Goal: Information Seeking & Learning: Learn about a topic

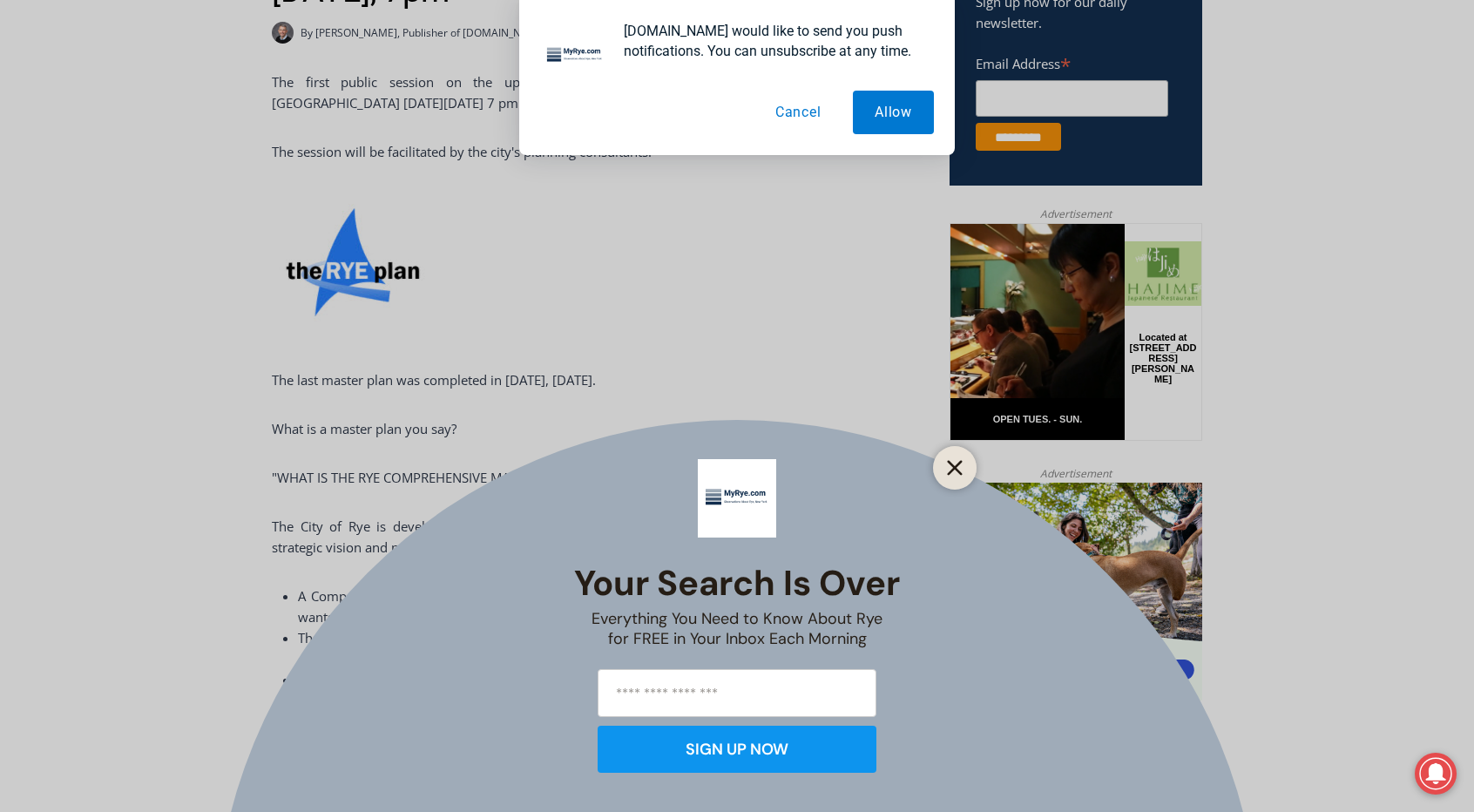
click at [947, 470] on icon "Close" at bounding box center [954, 467] width 16 height 16
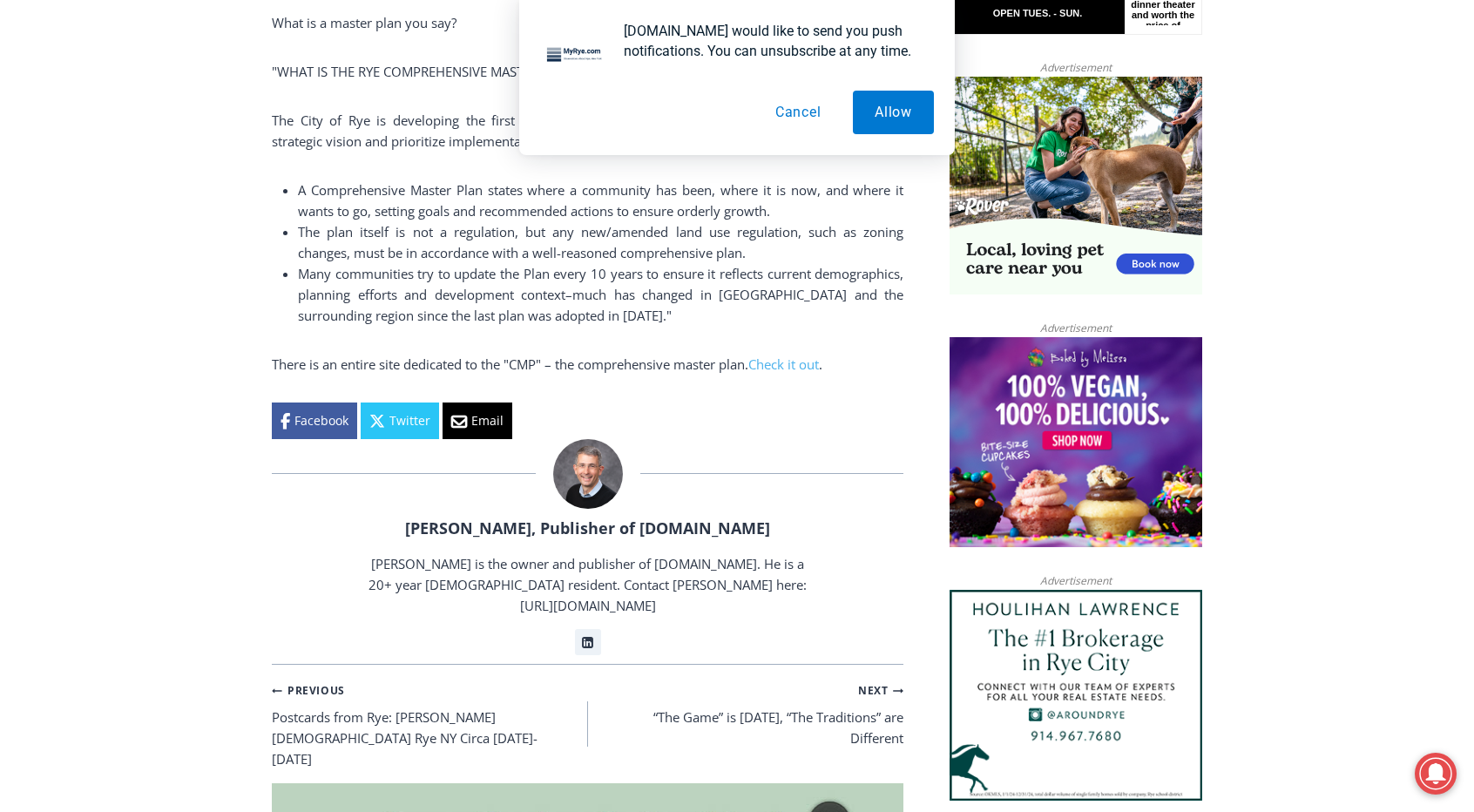
scroll to position [1104, 0]
click at [797, 362] on link "Check it out" at bounding box center [784, 363] width 71 height 17
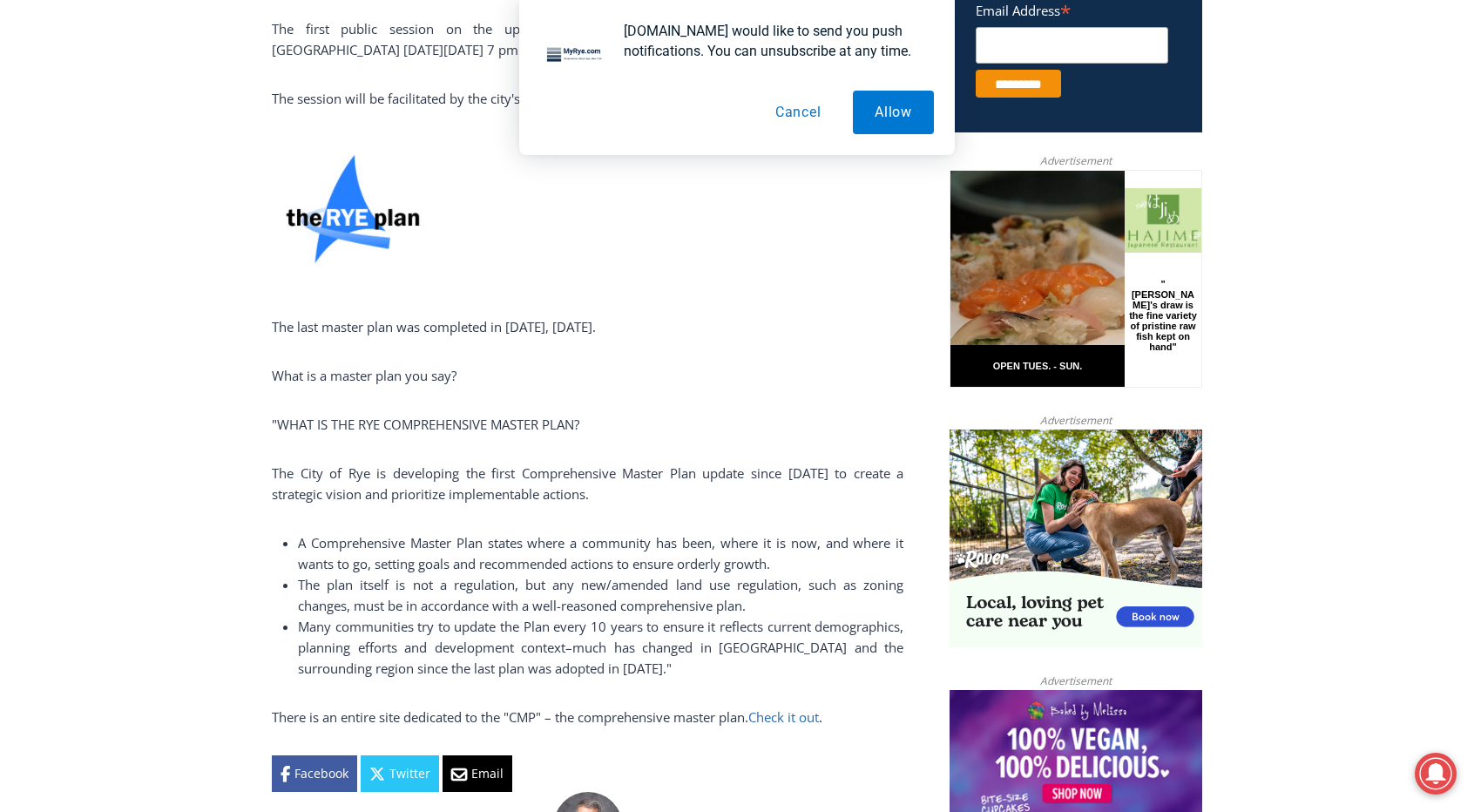
scroll to position [759, 0]
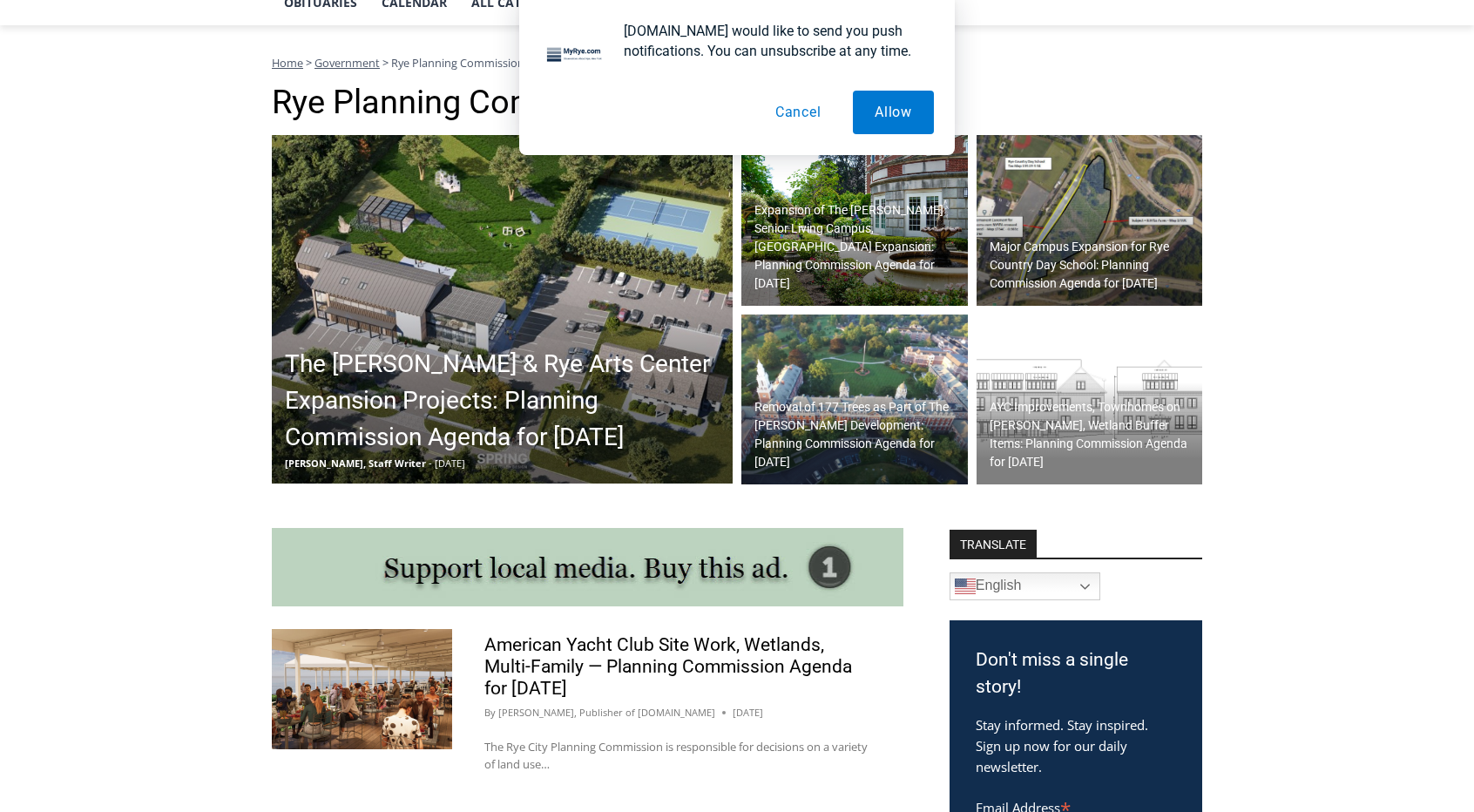
scroll to position [444, 0]
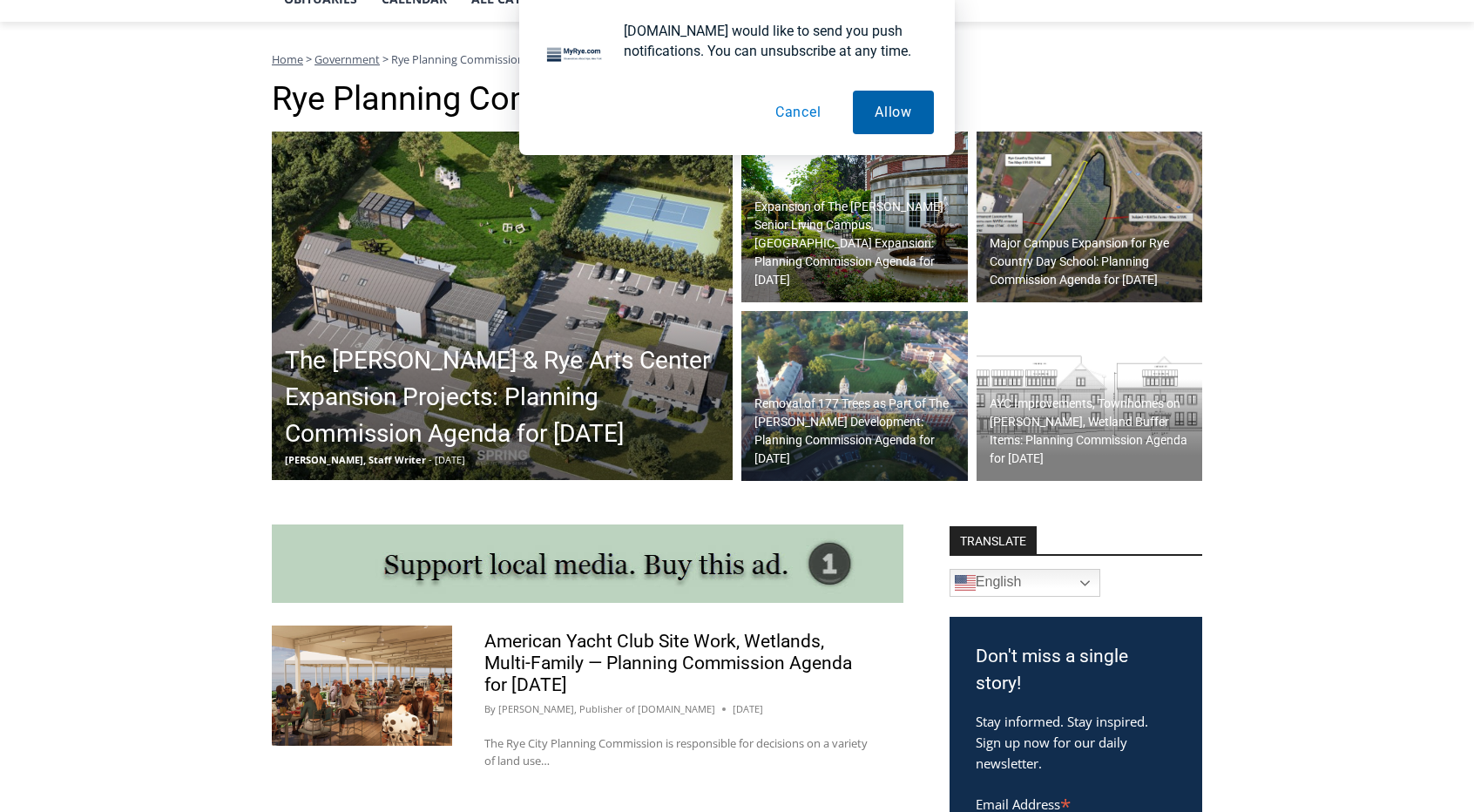
click at [897, 98] on button "Allow" at bounding box center [894, 113] width 81 height 44
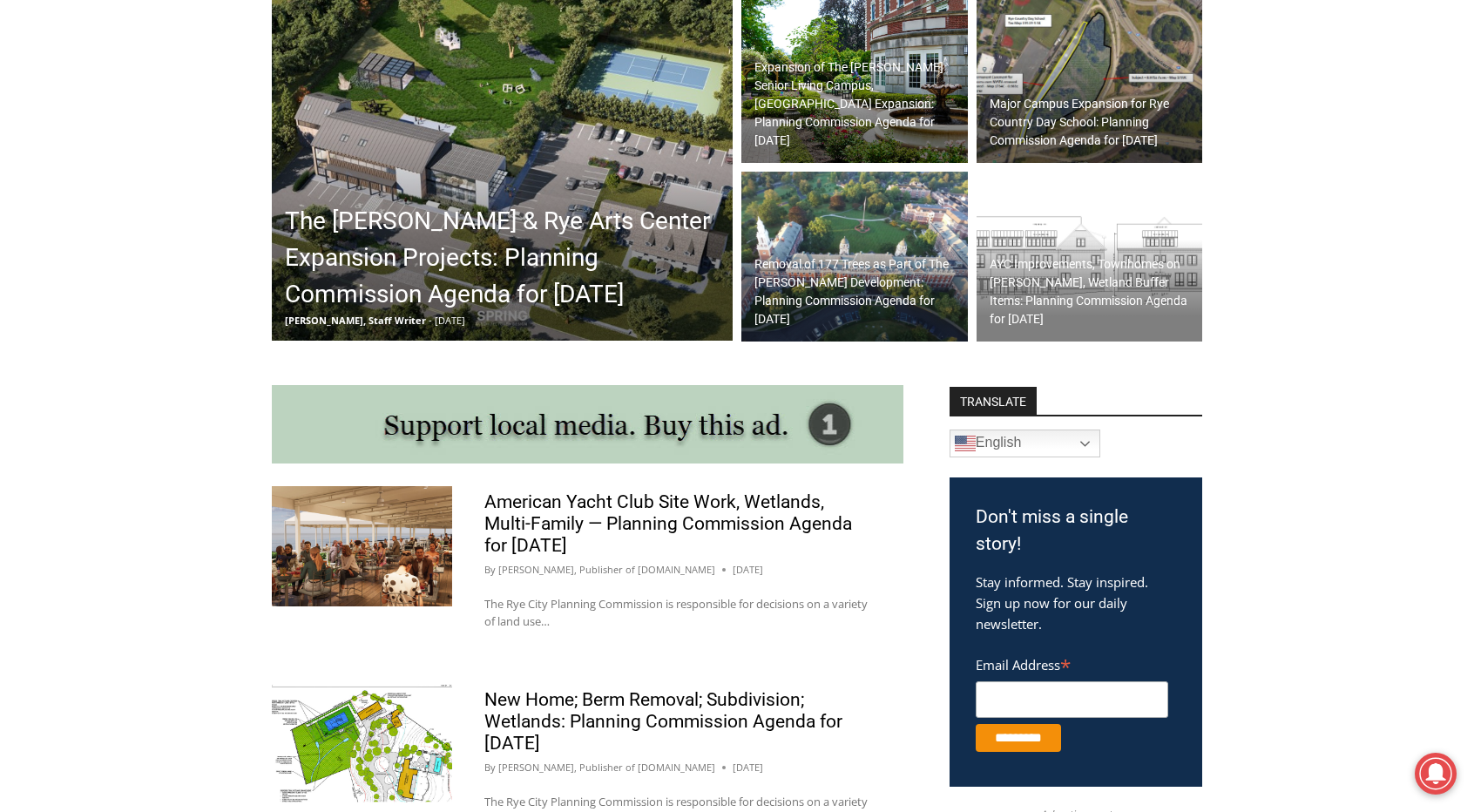
scroll to position [867, 0]
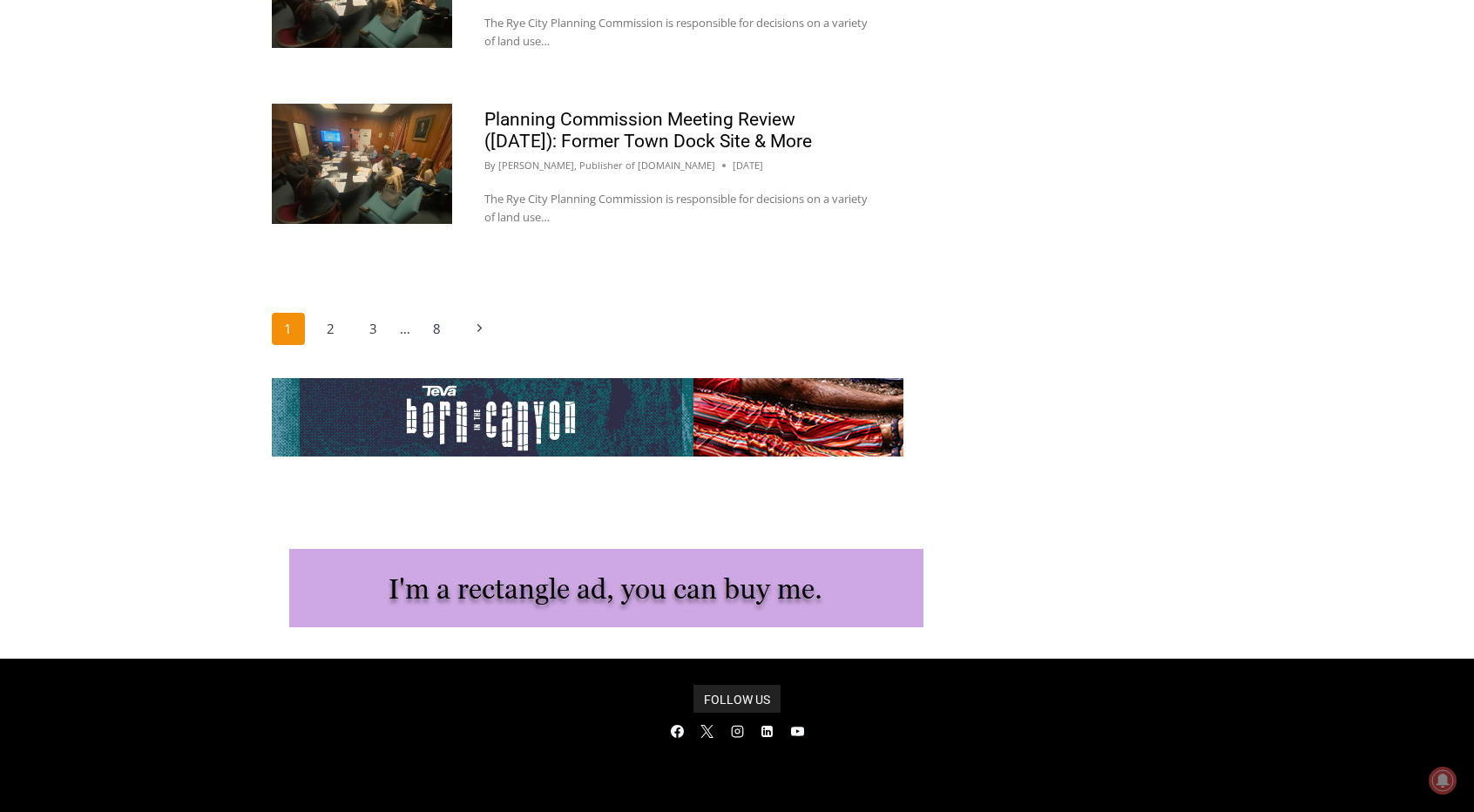
scroll to position [2993, 0]
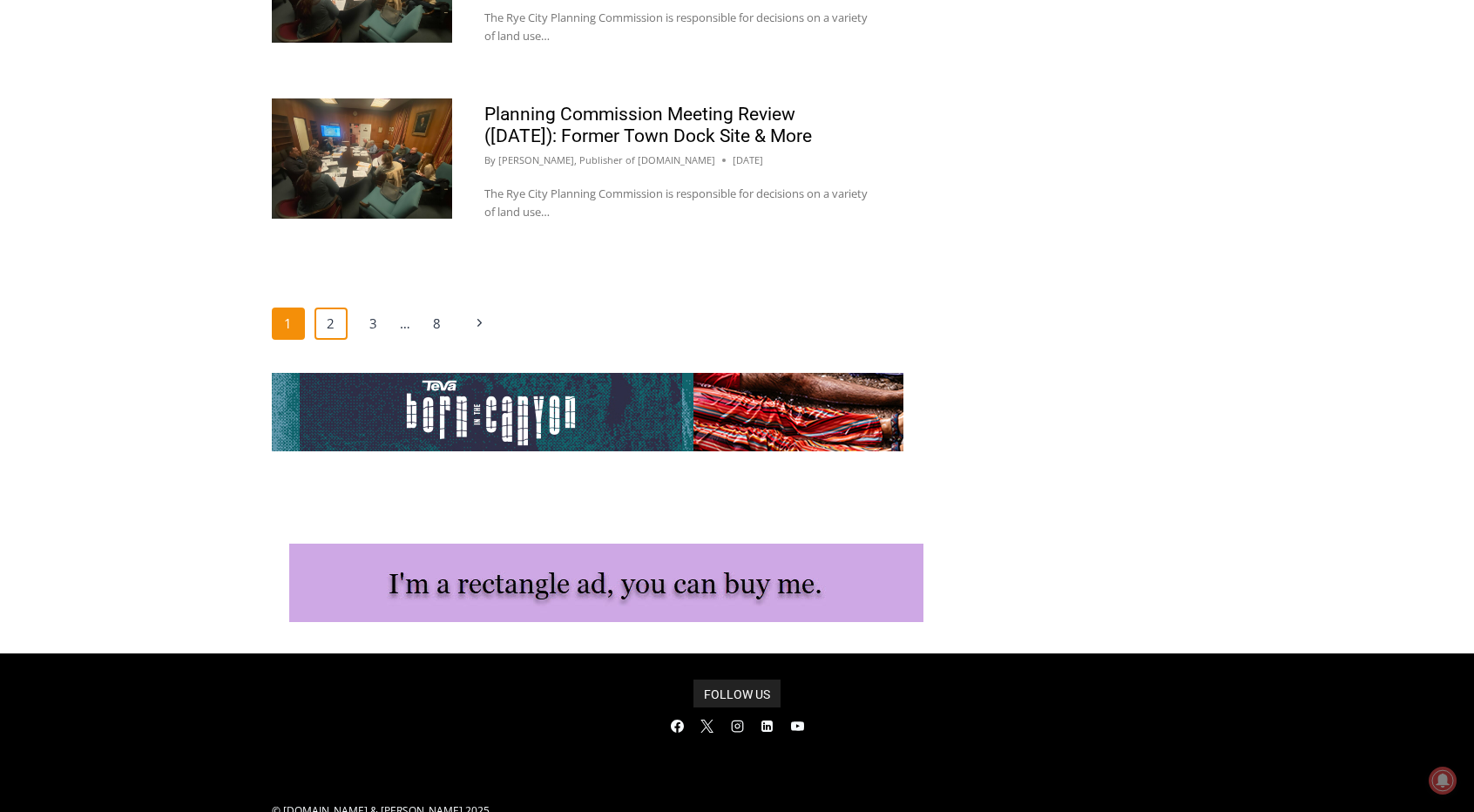
click at [328, 338] on link "2" at bounding box center [331, 324] width 33 height 33
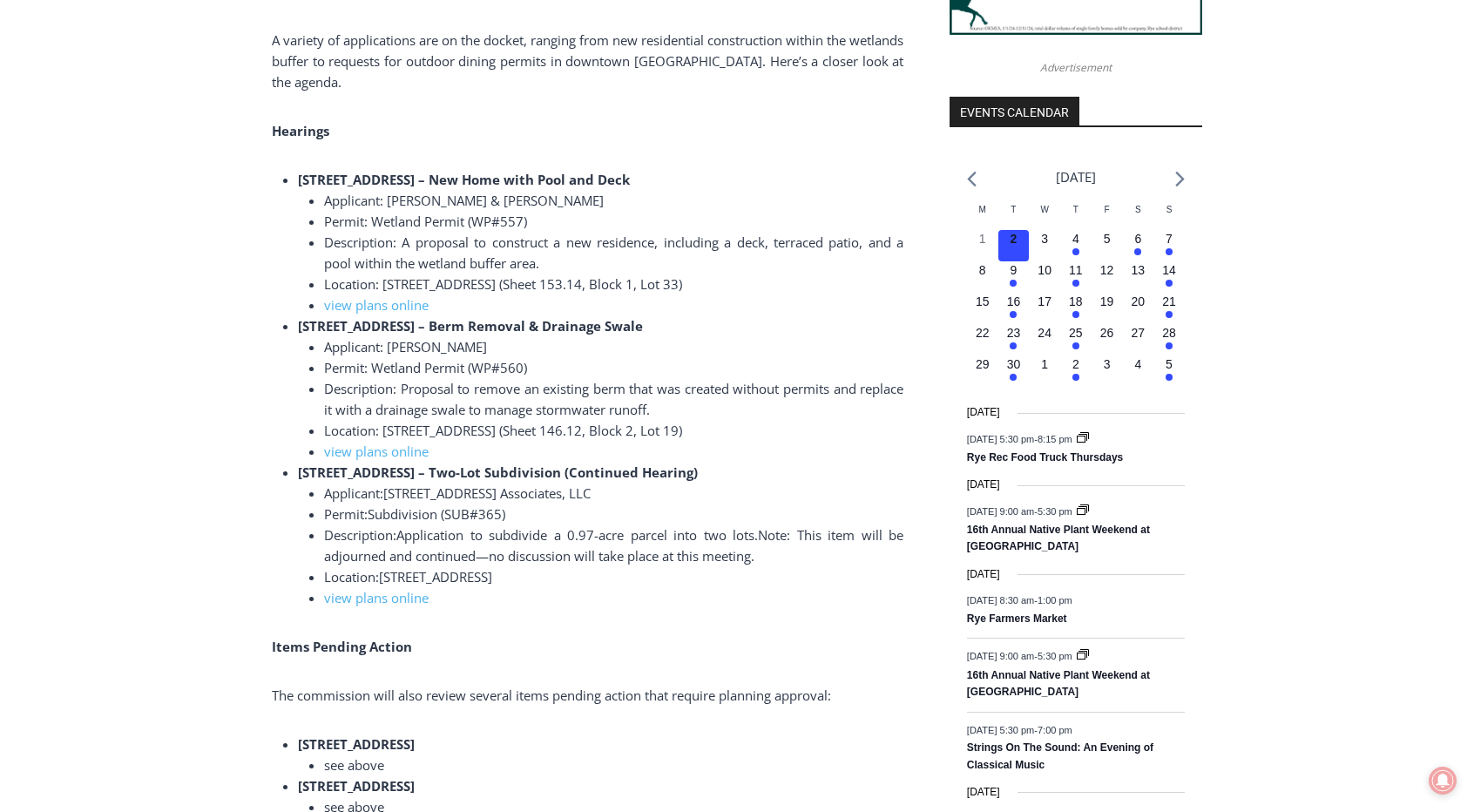
scroll to position [1871, 0]
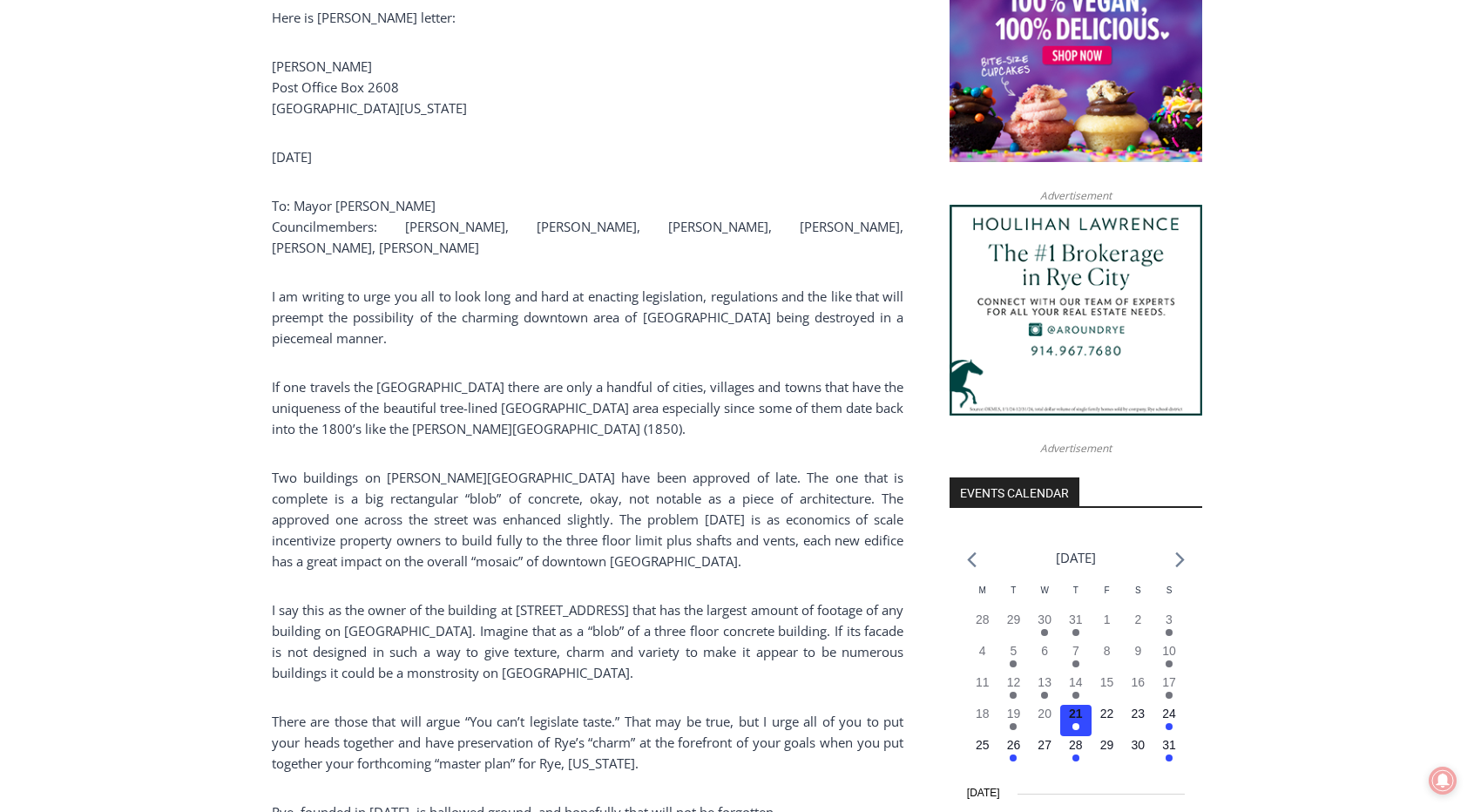
scroll to position [1494, 0]
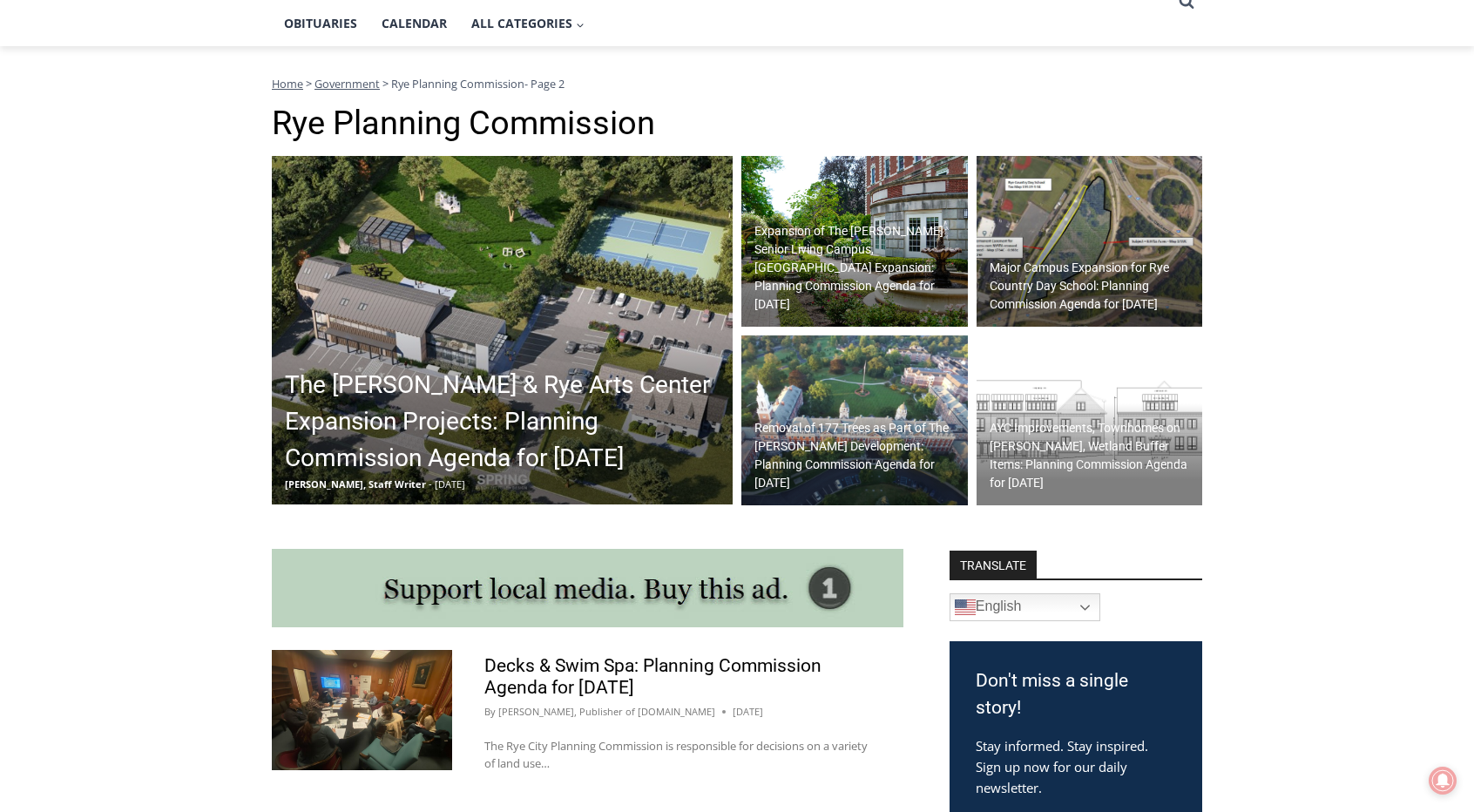
scroll to position [422, 0]
